Goal: Task Accomplishment & Management: Complete application form

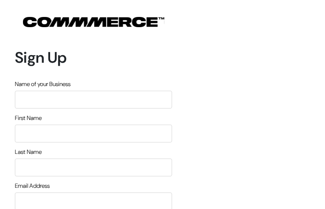
type input "szpLYwfIYVmOv"
type input "eopRvJHmHCLLOyZW"
type input "agOyGGRmluBBDL"
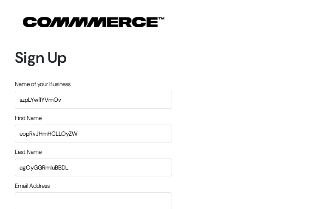
type input "[EMAIL_ADDRESS][DOMAIN_NAME]"
type input "5426003720"
type input "pRIgqCkCHoVIRMI"
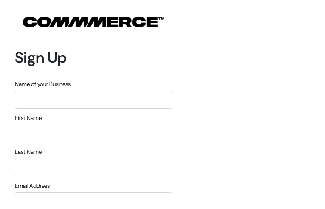
type input "PATGZpWFoCsMYAS"
type input "kABOHJiALWPsd"
type input "iPJzagvFkiydSiqo"
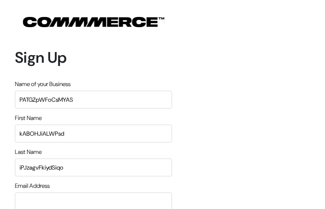
type input "[EMAIL_ADDRESS][DOMAIN_NAME]"
type input "7163371752"
type input "JfgwqbGs"
